Goal: Task Accomplishment & Management: Manage account settings

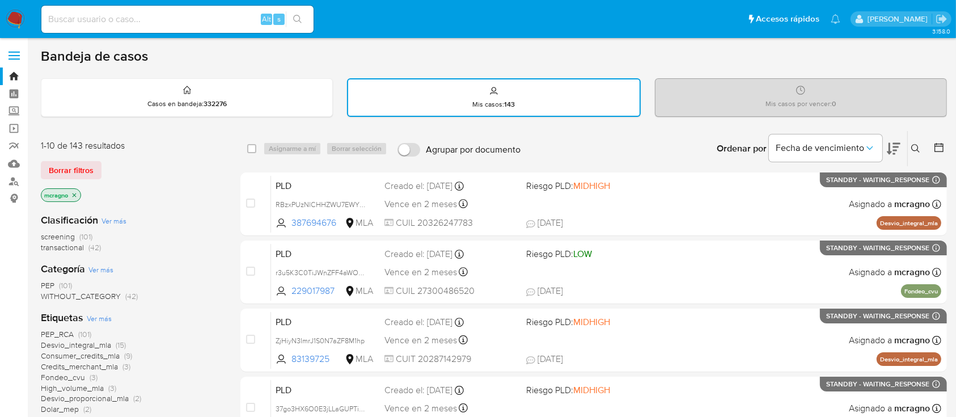
click at [18, 28] on img at bounding box center [15, 19] width 19 height 19
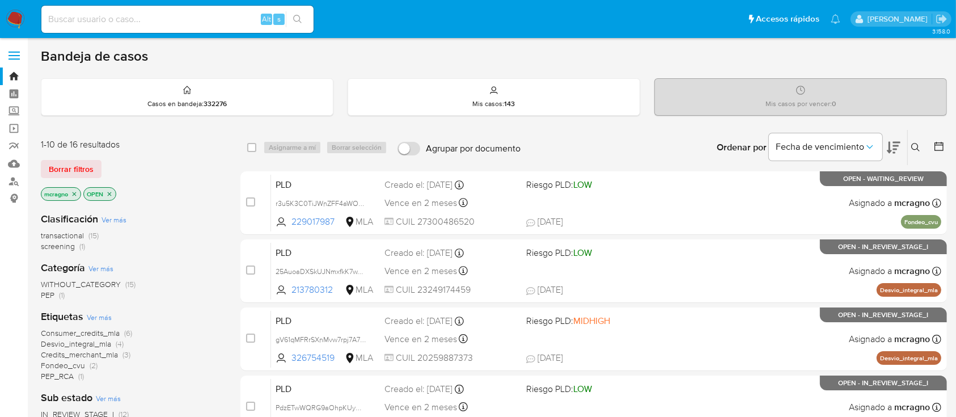
click at [108, 192] on icon "close-filter" at bounding box center [109, 193] width 7 height 7
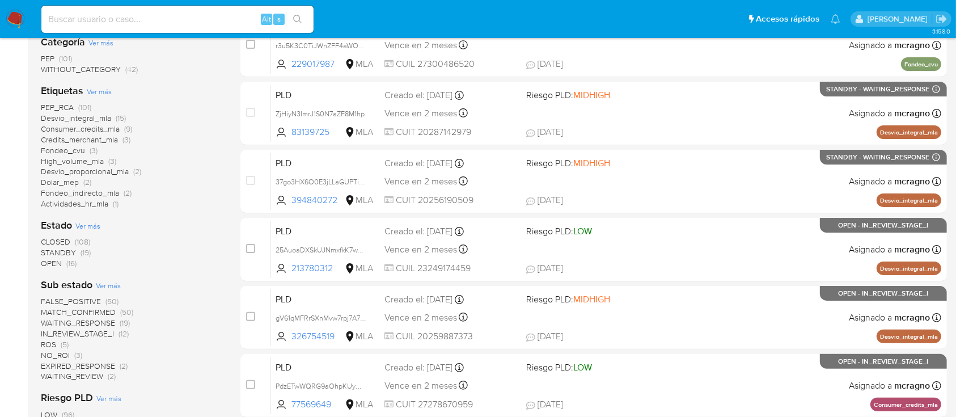
scroll to position [302, 0]
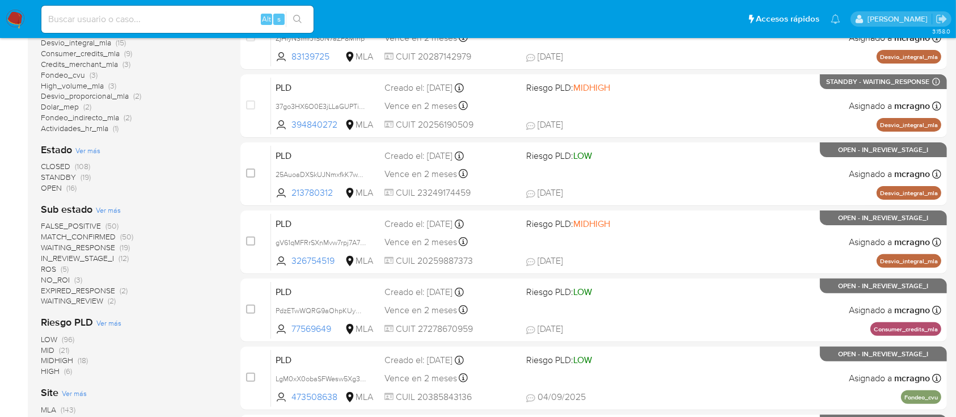
click at [112, 304] on span "(2)" at bounding box center [112, 300] width 8 height 11
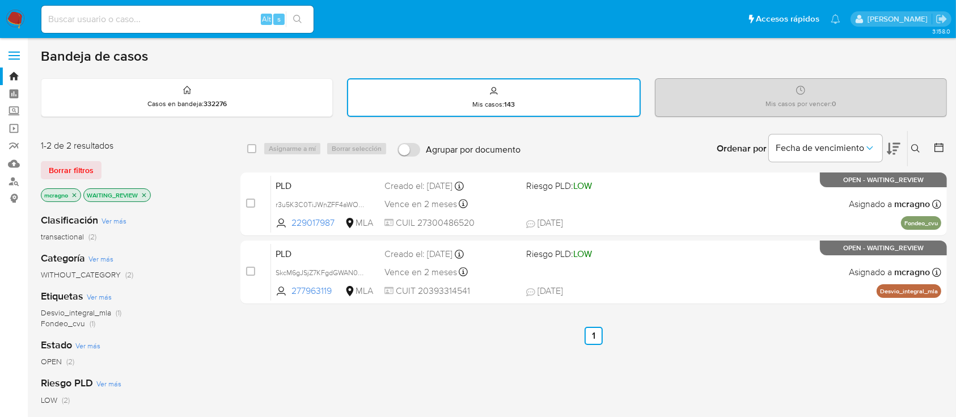
click at [146, 193] on icon "close-filter" at bounding box center [144, 195] width 4 height 4
